Goal: Transaction & Acquisition: Obtain resource

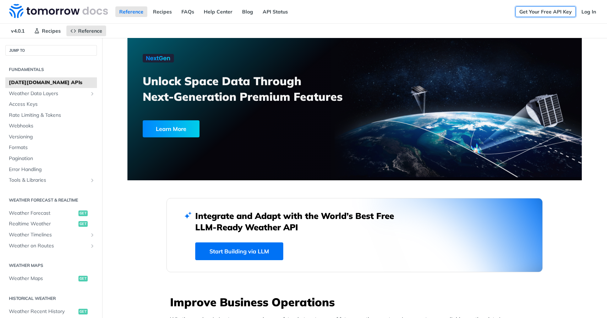
click at [530, 10] on link "Get Your Free API Key" at bounding box center [545, 11] width 60 height 11
click at [546, 13] on link "Get Your Free API Key" at bounding box center [545, 11] width 60 height 11
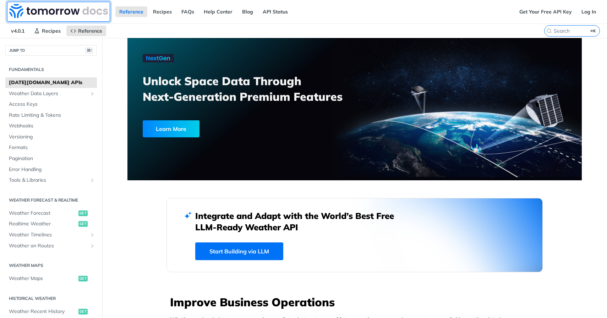
click at [69, 16] on img at bounding box center [58, 11] width 99 height 14
click at [492, 28] on nav "v4.0.1 Recipes Reference" at bounding box center [272, 31] width 544 height 14
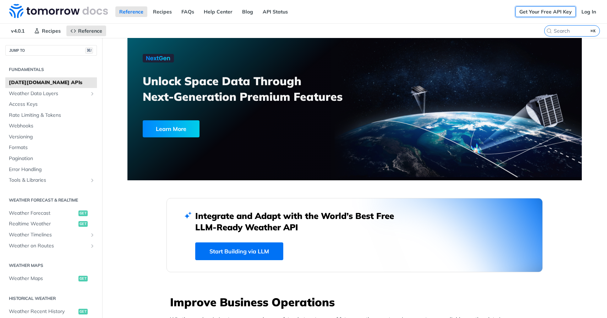
click at [547, 13] on link "Get Your Free API Key" at bounding box center [545, 11] width 60 height 11
click at [588, 12] on link "Log In" at bounding box center [588, 11] width 22 height 11
